Goal: Check status: Check status

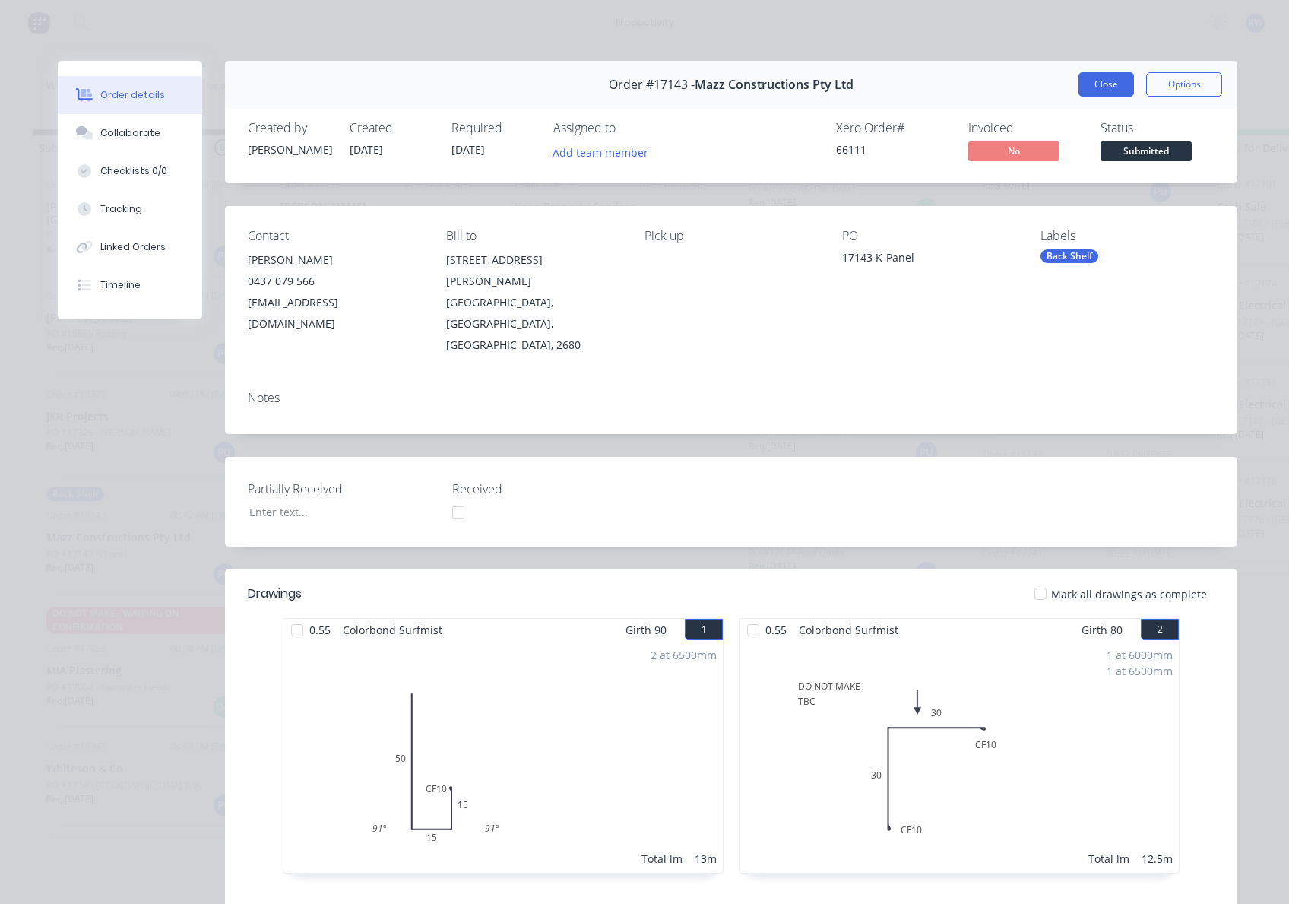
click at [1095, 85] on button "Close" at bounding box center [1105, 84] width 55 height 24
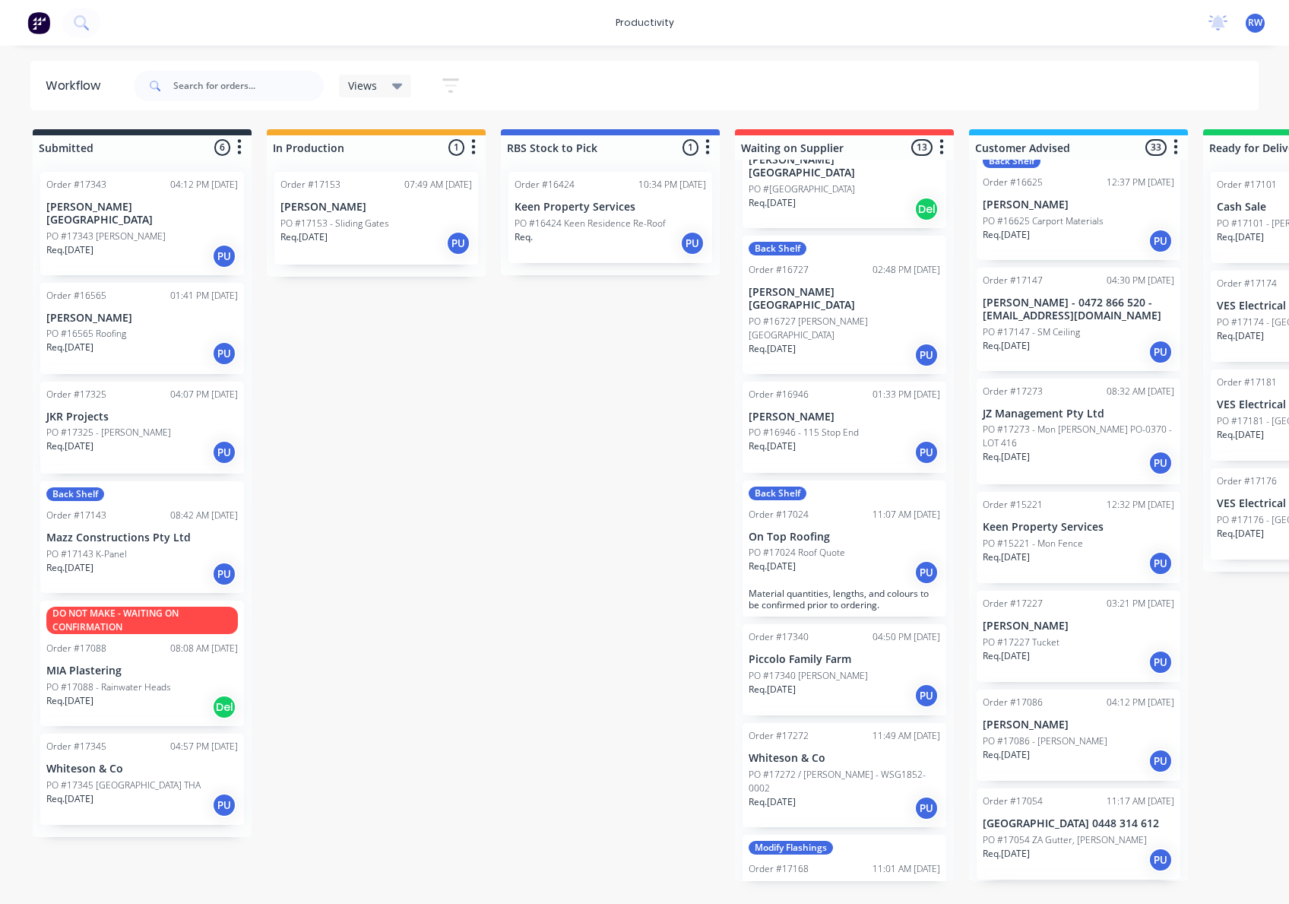
scroll to position [1678, 0]
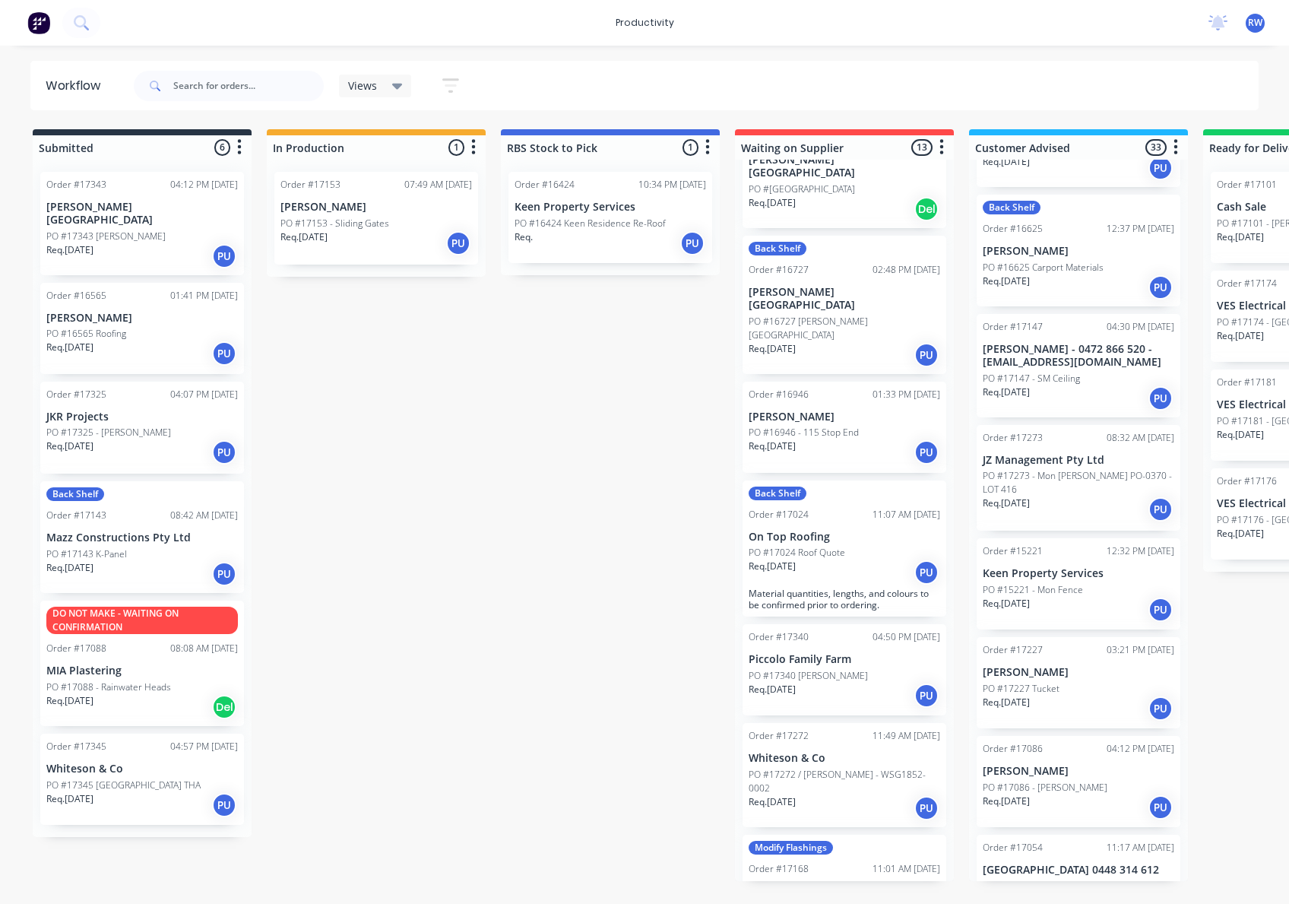
click at [1071, 469] on p "PO #17273 - Mon [PERSON_NAME] PO-0370 - LOT 416" at bounding box center [1079, 482] width 192 height 27
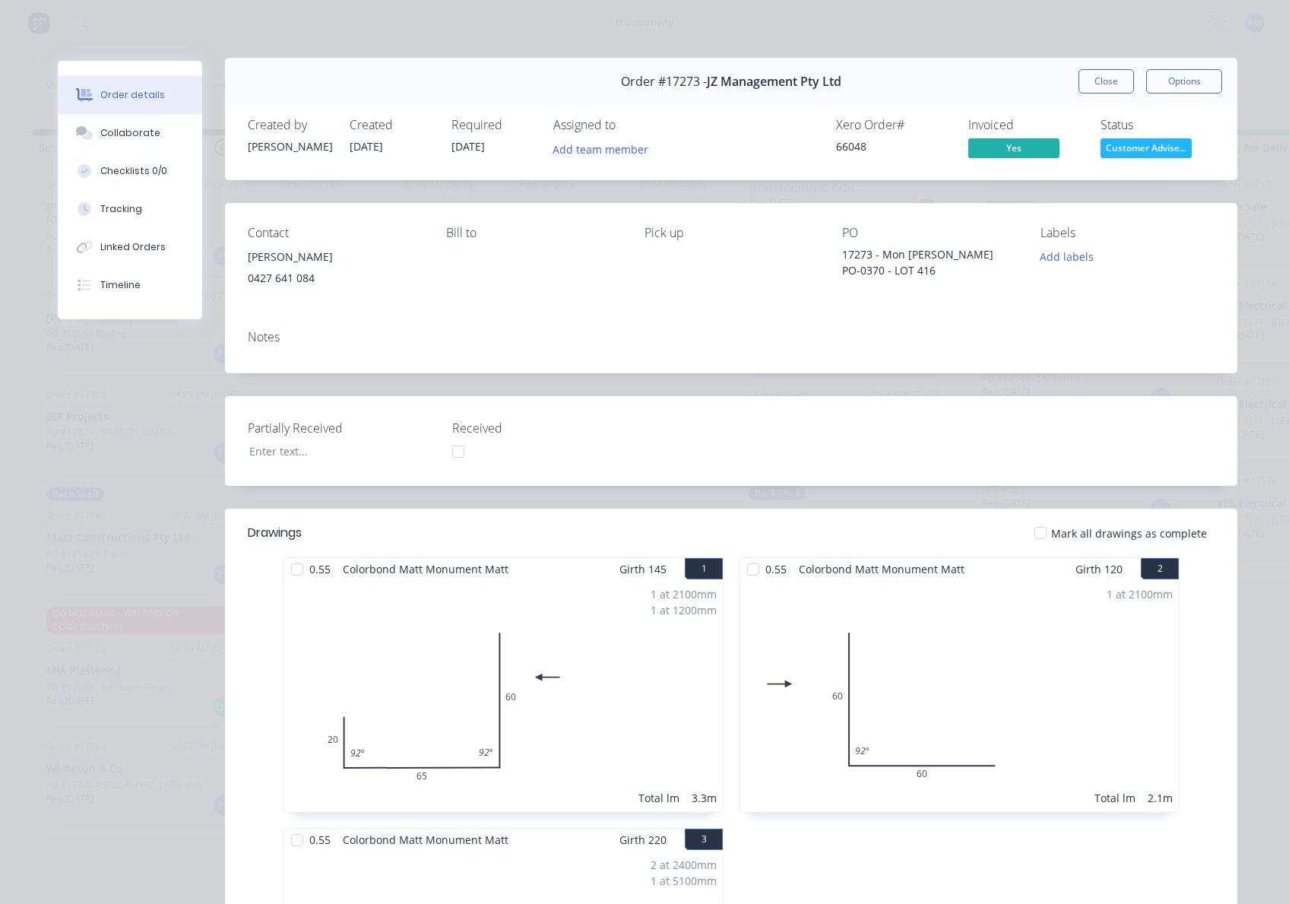
scroll to position [0, 0]
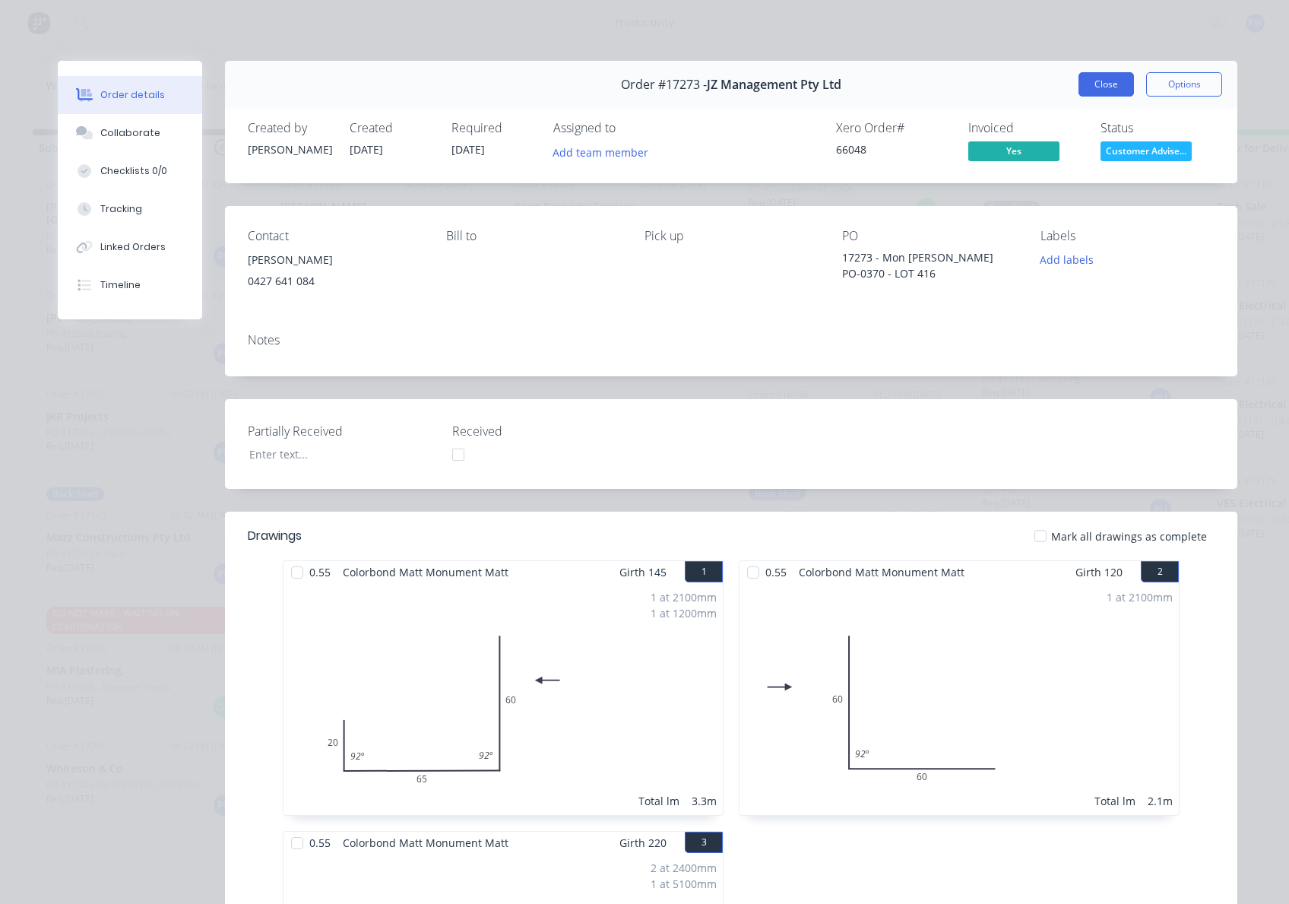
click at [1103, 82] on button "Close" at bounding box center [1105, 84] width 55 height 24
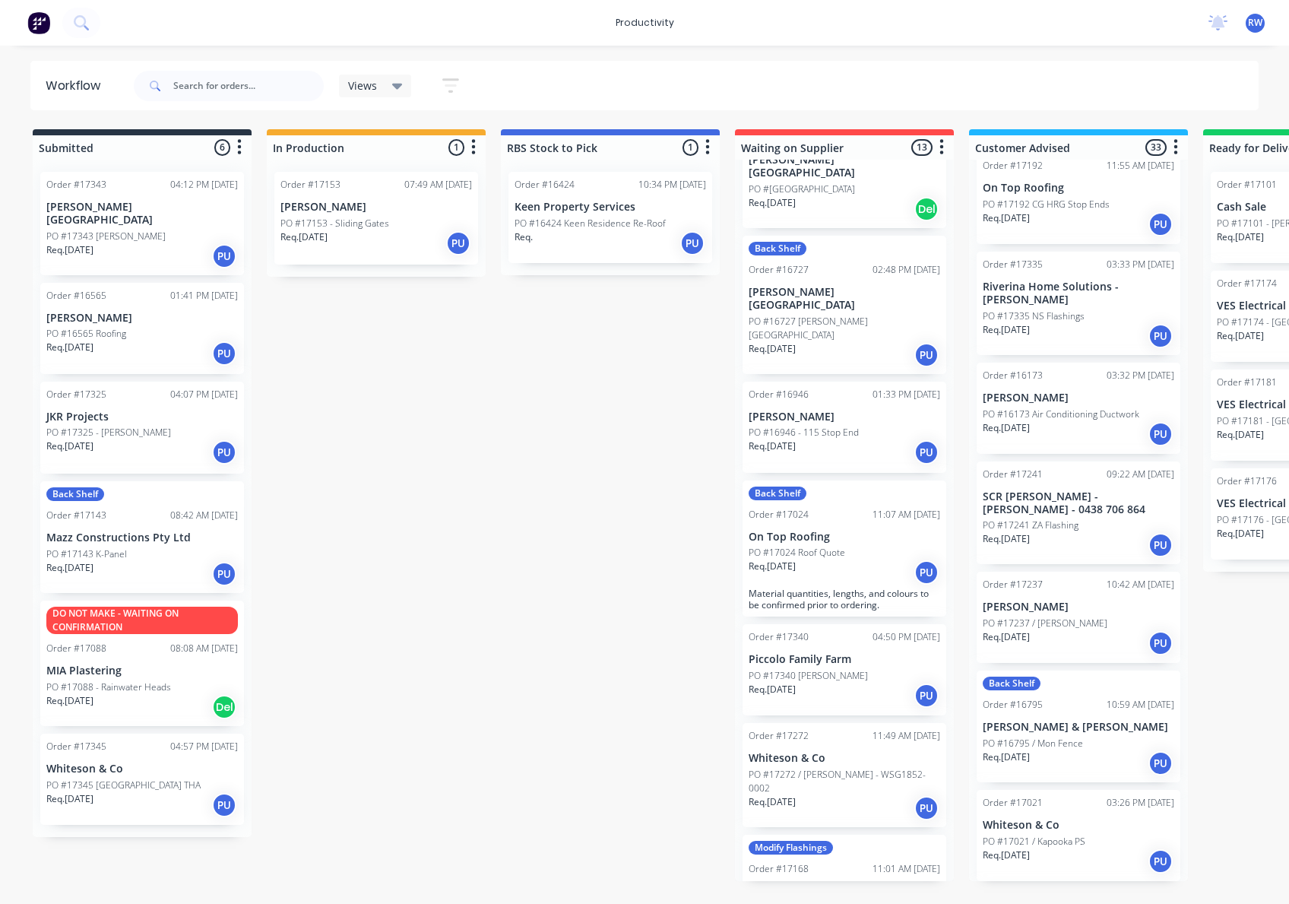
scroll to position [2691, 0]
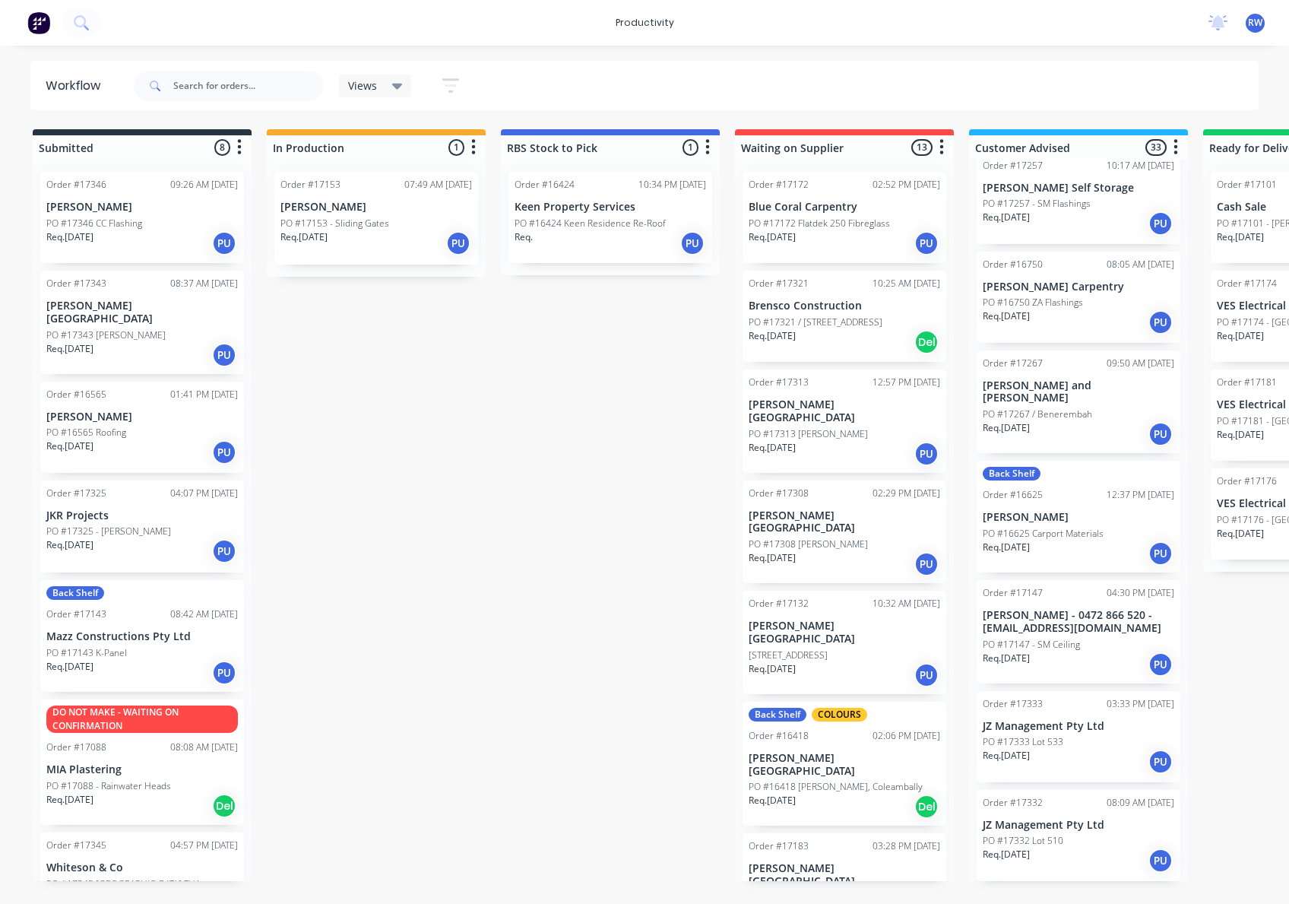
scroll to position [1216, 0]
click at [1067, 832] on div "PO #17332 Lot 510" at bounding box center [1079, 839] width 192 height 14
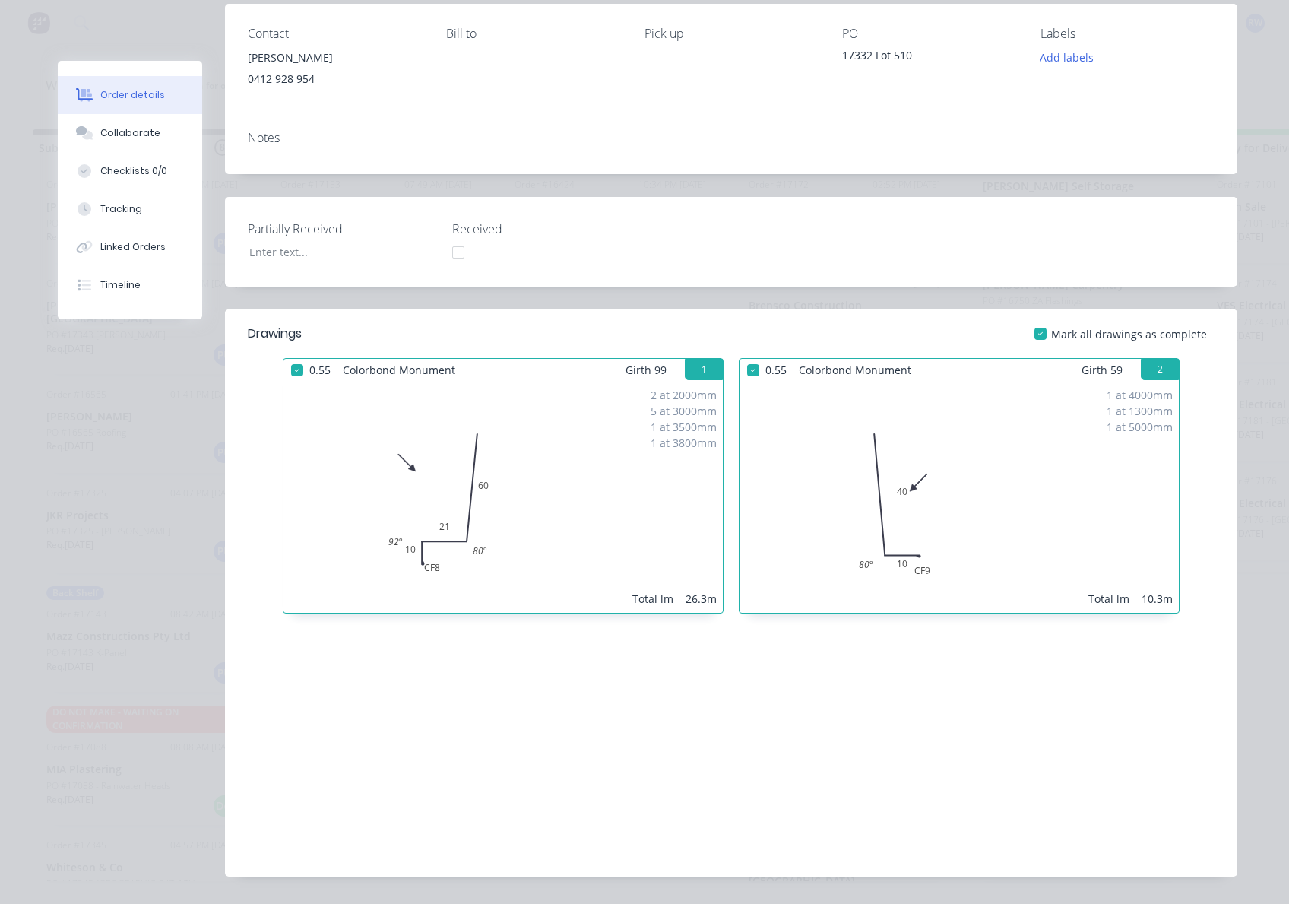
scroll to position [0, 0]
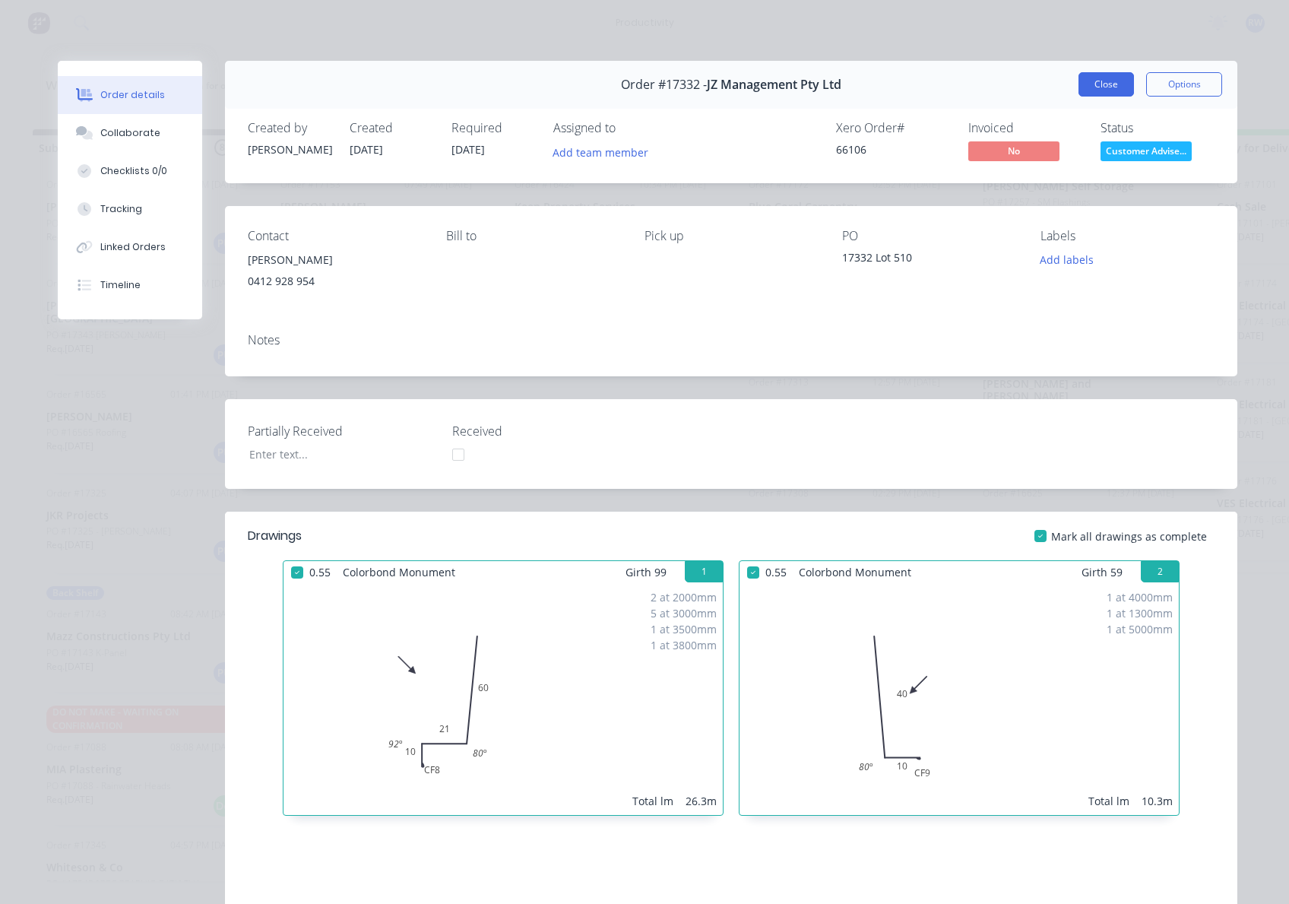
click at [1099, 82] on button "Close" at bounding box center [1105, 84] width 55 height 24
